Goal: Information Seeking & Learning: Learn about a topic

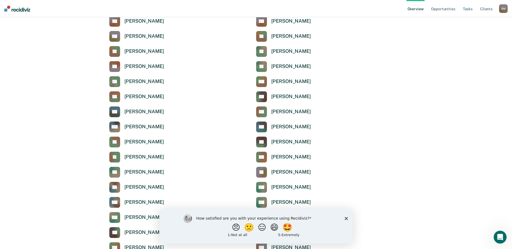
scroll to position [81, 0]
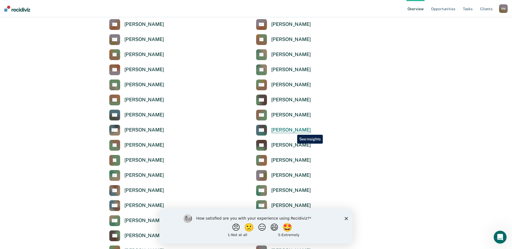
click at [293, 131] on div "[PERSON_NAME]" at bounding box center [291, 130] width 40 height 6
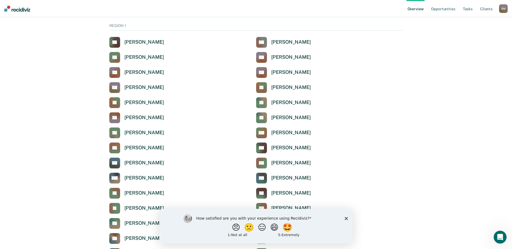
scroll to position [27, 0]
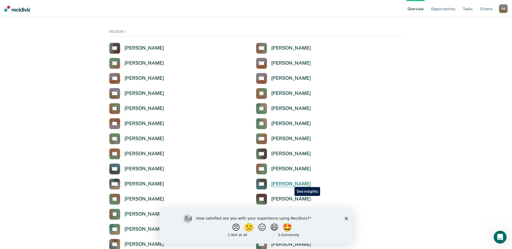
click at [290, 183] on div "[PERSON_NAME]" at bounding box center [291, 184] width 40 height 6
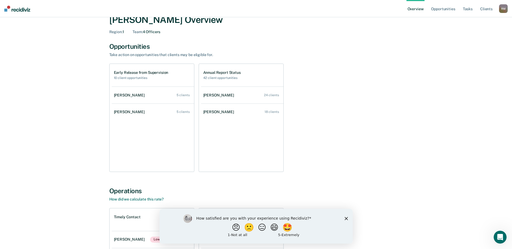
scroll to position [12, 0]
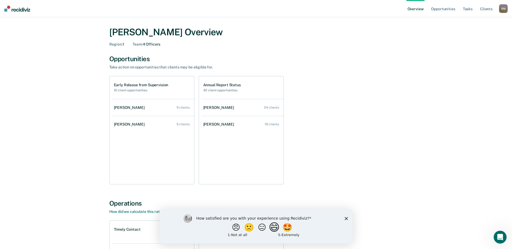
click at [275, 230] on button "😄" at bounding box center [274, 227] width 13 height 11
click at [344, 223] on div "What is the reason for the score that you gave?" at bounding box center [255, 227] width 193 height 32
click at [344, 222] on icon "Close survey" at bounding box center [345, 220] width 3 height 3
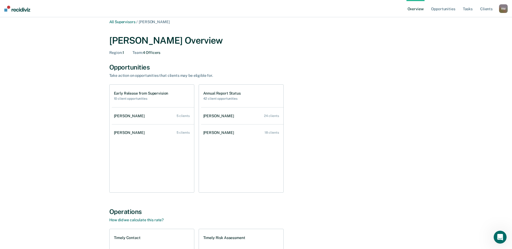
scroll to position [0, 0]
